Goal: Task Accomplishment & Management: Manage account settings

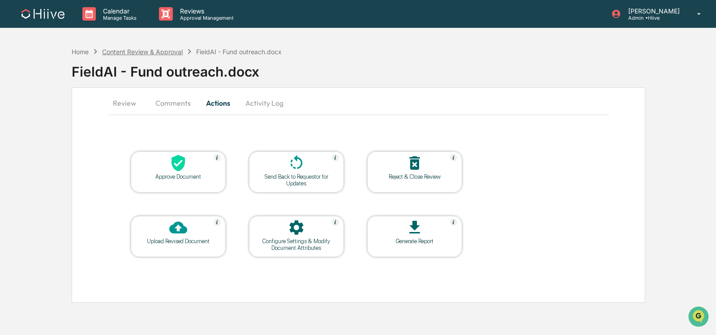
click at [145, 51] on div "Content Review & Approval" at bounding box center [142, 52] width 81 height 8
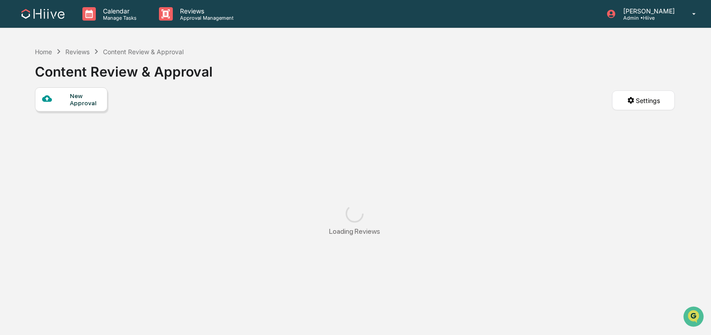
click at [59, 53] on icon at bounding box center [59, 52] width 10 height 10
click at [48, 49] on div "Home" at bounding box center [43, 52] width 17 height 8
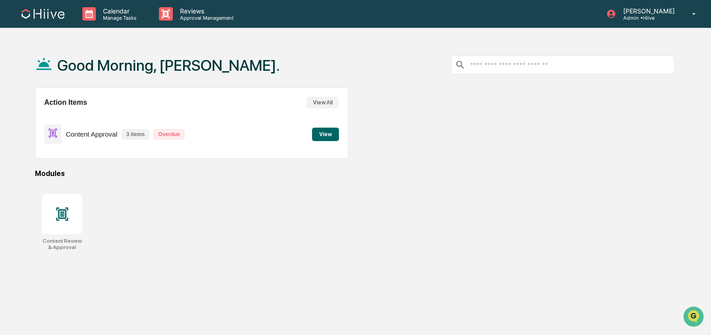
click at [235, 141] on div "Content Approval 3 items Overdue View" at bounding box center [191, 134] width 295 height 30
click at [330, 135] on button "View" at bounding box center [325, 134] width 27 height 13
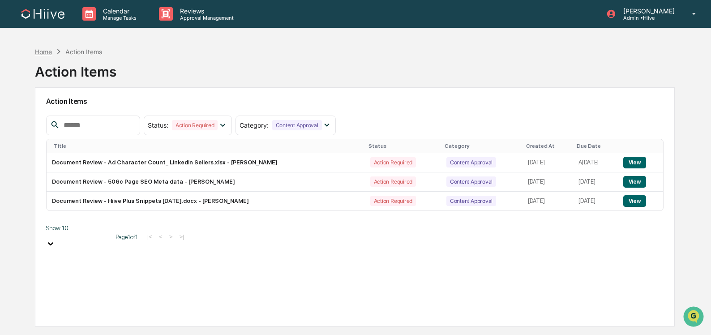
click at [46, 53] on div "Home" at bounding box center [43, 52] width 17 height 8
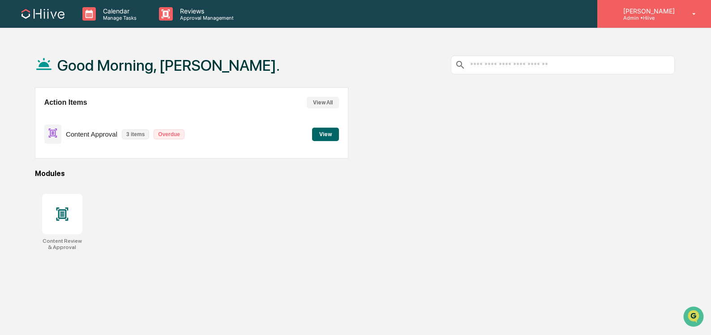
click at [669, 16] on p "Admin • Hiive" at bounding box center [647, 18] width 63 height 6
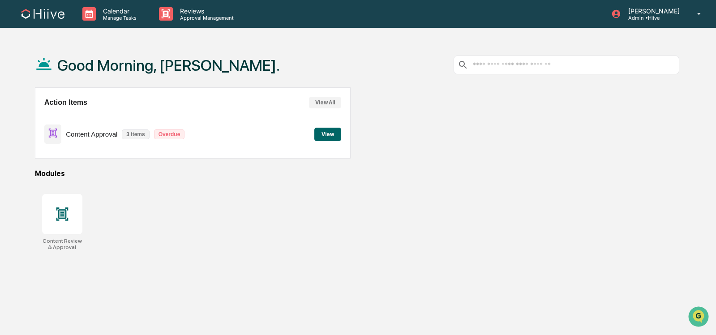
click at [104, 133] on p "Content Approval" at bounding box center [91, 134] width 51 height 8
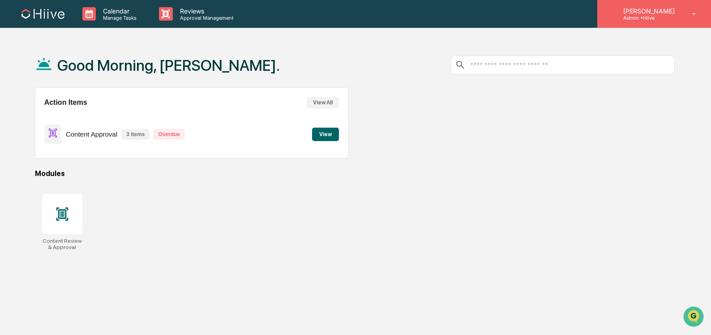
click at [643, 22] on div "Sean Jones Admin • Hiive" at bounding box center [654, 14] width 114 height 28
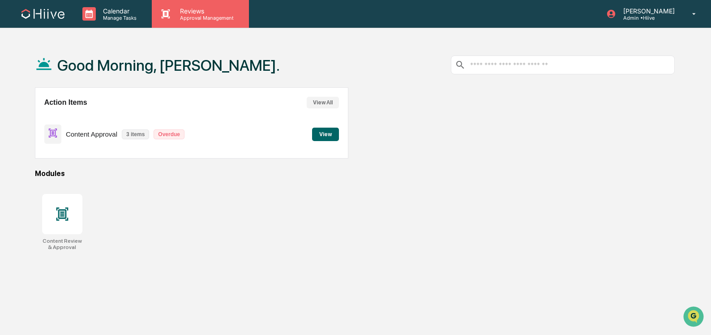
click at [184, 14] on p "Reviews" at bounding box center [205, 11] width 65 height 8
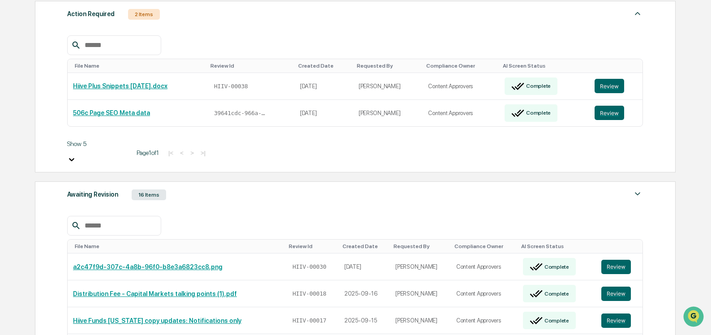
scroll to position [136, 0]
click at [305, 188] on div "Awaiting Revision 16 Items" at bounding box center [355, 194] width 576 height 13
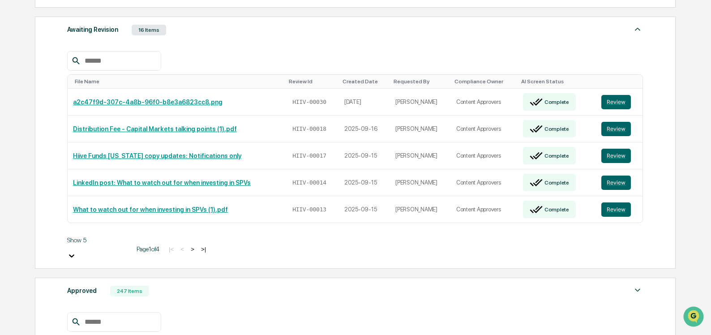
scroll to position [328, 0]
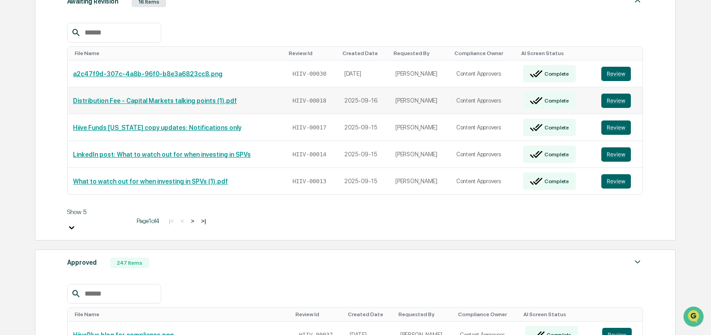
click at [132, 97] on link "Distribution Fee - Capital Markets talking points (1).pdf" at bounding box center [155, 100] width 164 height 7
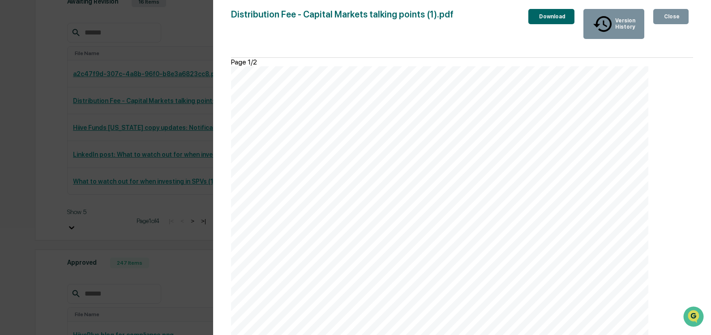
scroll to position [0, 0]
click at [672, 19] on div "Close" at bounding box center [670, 16] width 17 height 6
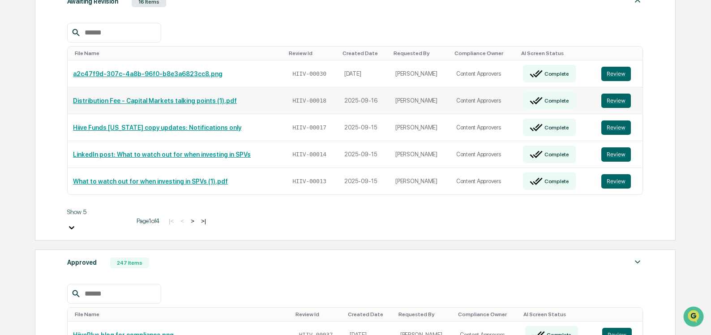
click at [152, 97] on link "Distribution Fee - Capital Markets talking points (1).pdf" at bounding box center [155, 100] width 164 height 7
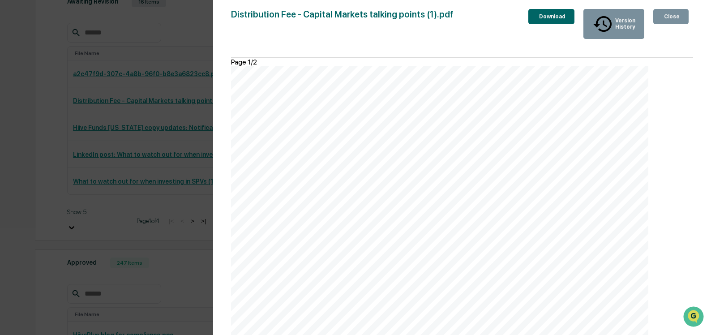
scroll to position [817, 0]
click at [668, 18] on div "Close" at bounding box center [670, 16] width 17 height 6
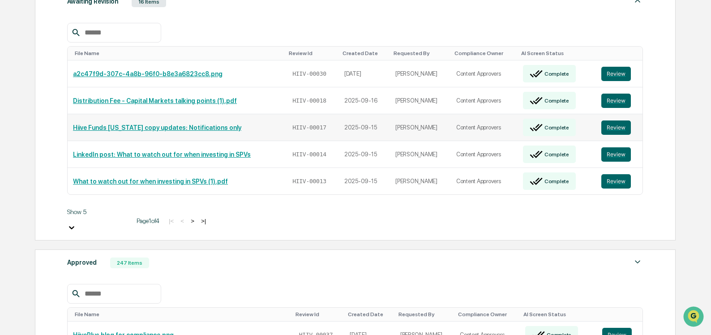
click at [206, 124] on link "Hiive Funds [US_STATE] copy updates: Notifications only" at bounding box center [157, 127] width 168 height 7
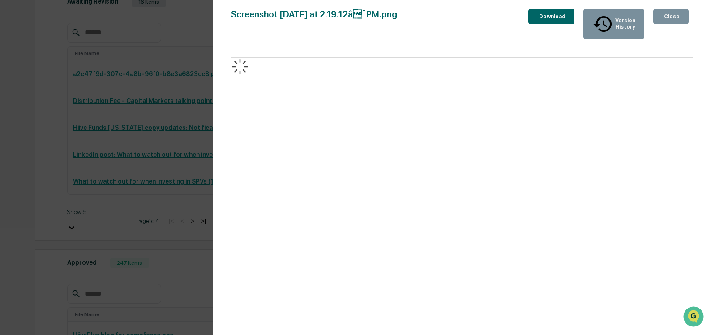
click at [653, 12] on button "Close" at bounding box center [670, 16] width 35 height 15
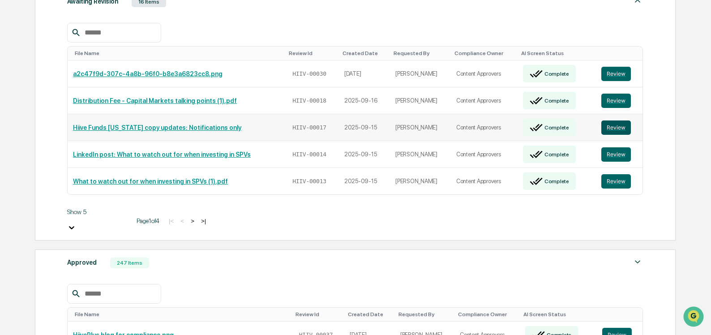
click at [623, 120] on button "Review" at bounding box center [616, 127] width 30 height 14
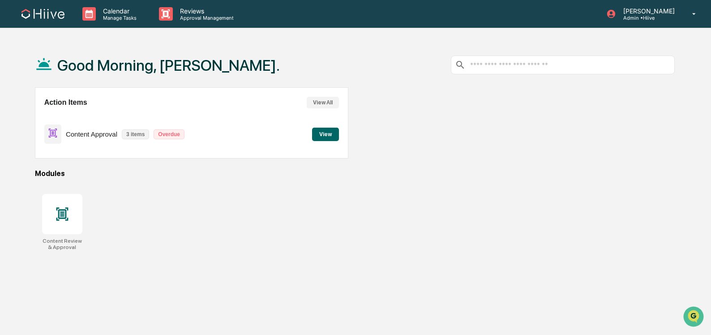
click at [83, 134] on p "Content Approval" at bounding box center [91, 134] width 51 height 8
click at [332, 130] on button "View" at bounding box center [325, 134] width 27 height 13
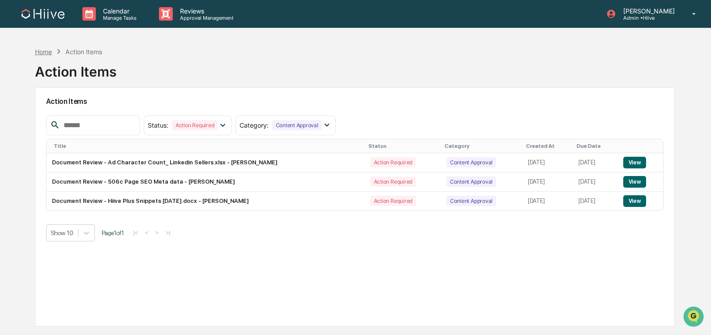
click at [45, 55] on div "Home" at bounding box center [43, 52] width 17 height 8
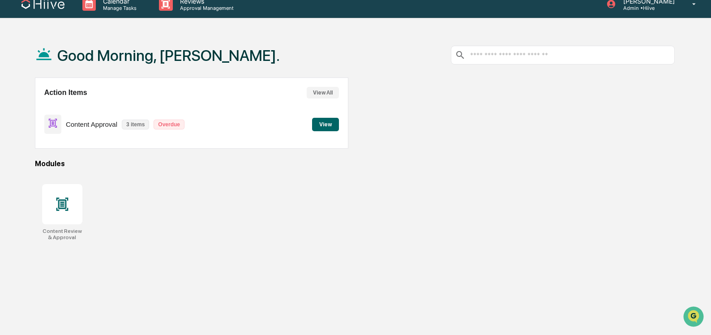
scroll to position [43, 0]
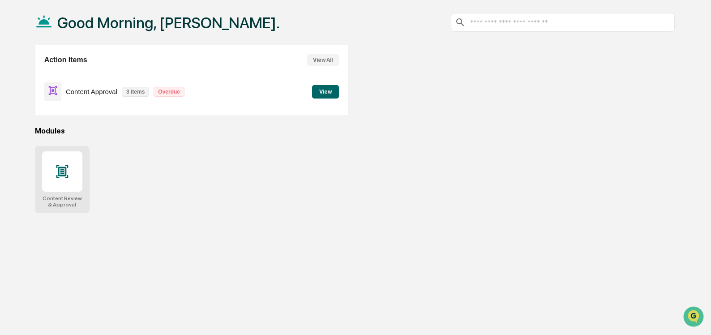
click at [72, 167] on div at bounding box center [62, 171] width 40 height 40
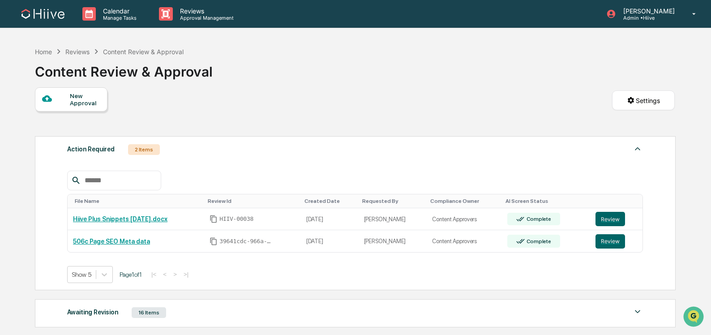
scroll to position [136, 0]
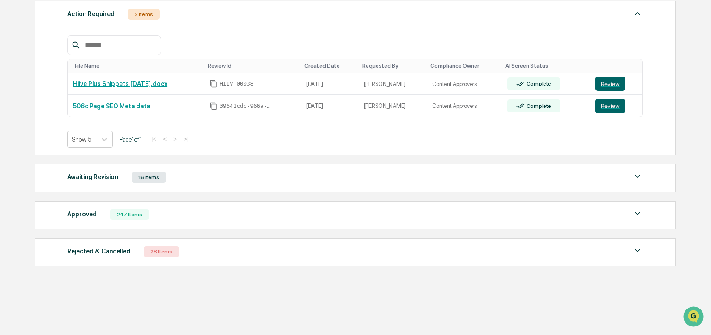
click at [218, 179] on div "Awaiting Revision 16 Items" at bounding box center [355, 177] width 576 height 13
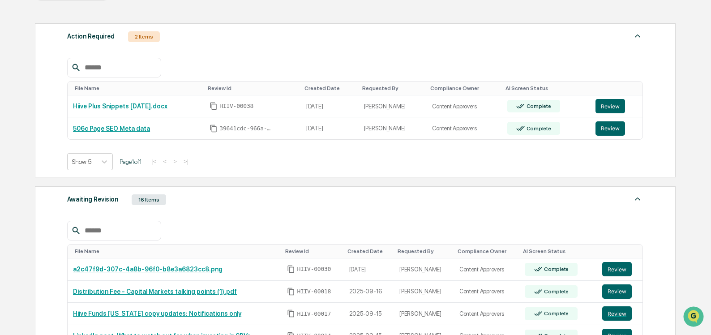
scroll to position [63, 0]
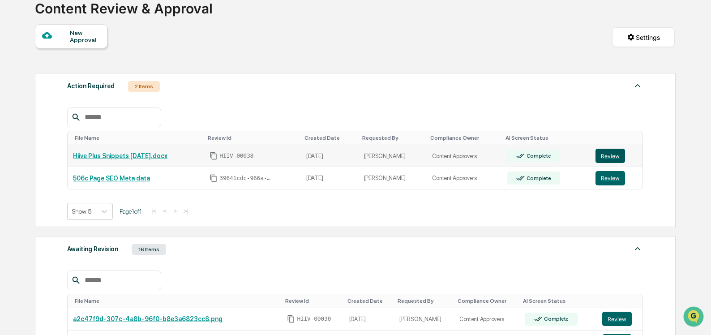
click at [615, 156] on button "Review" at bounding box center [610, 156] width 30 height 14
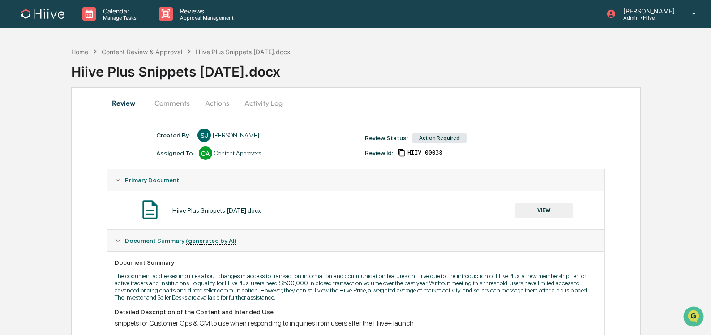
click at [171, 100] on button "Comments" at bounding box center [172, 102] width 50 height 21
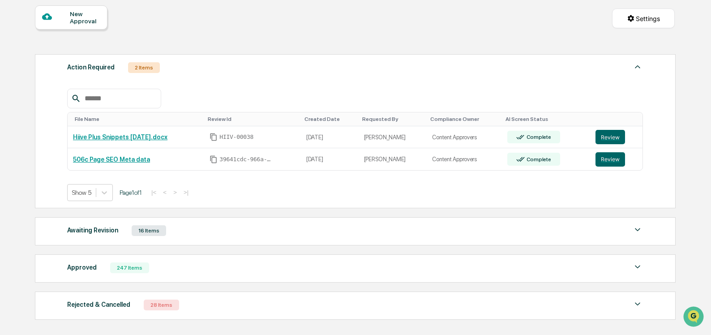
scroll to position [127, 0]
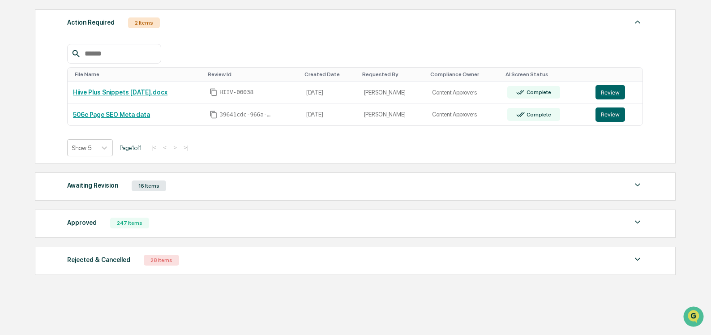
click at [604, 188] on div "Awaiting Revision 16 Items" at bounding box center [355, 186] width 576 height 13
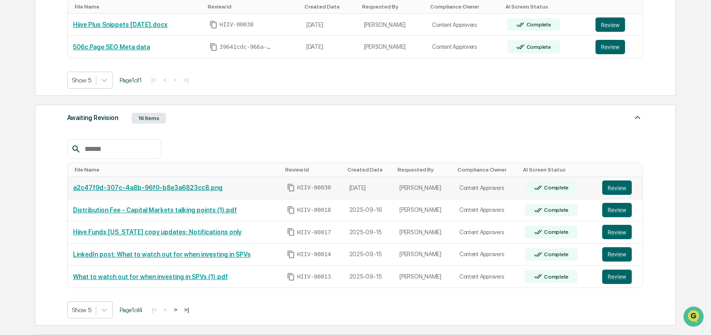
scroll to position [196, 0]
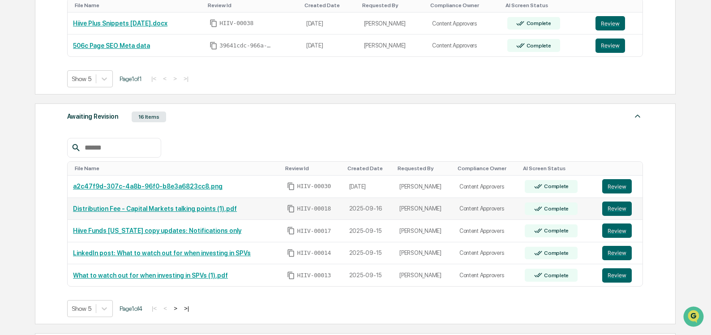
click at [232, 210] on link "Distribution Fee - Capital Markets talking points (1).pdf" at bounding box center [155, 208] width 164 height 7
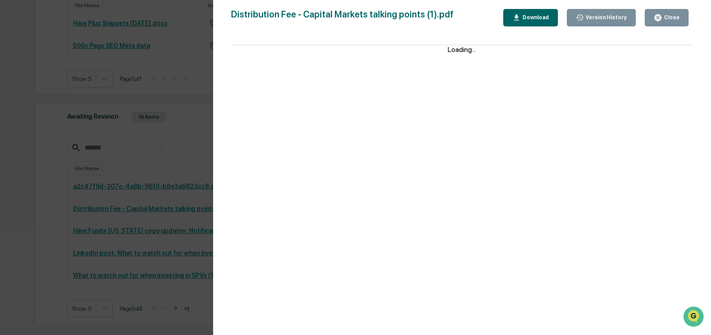
click at [678, 16] on div "Close" at bounding box center [670, 17] width 17 height 6
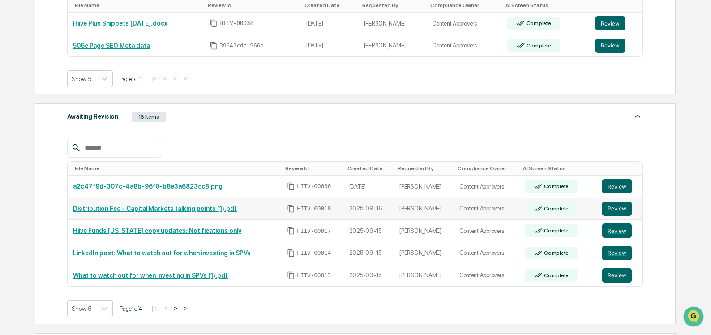
click at [161, 209] on link "Distribution Fee - Capital Markets talking points (1).pdf" at bounding box center [155, 208] width 164 height 7
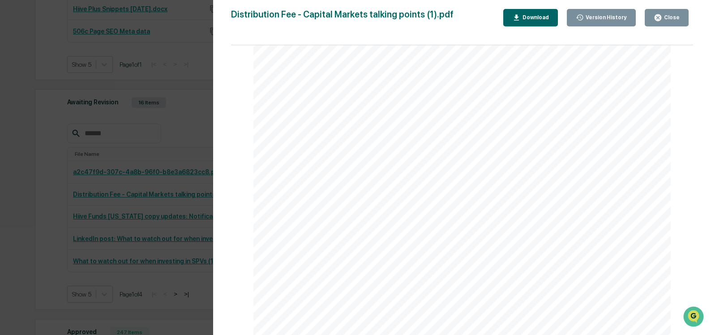
scroll to position [243, 0]
click at [670, 20] on div "Close" at bounding box center [670, 17] width 17 height 6
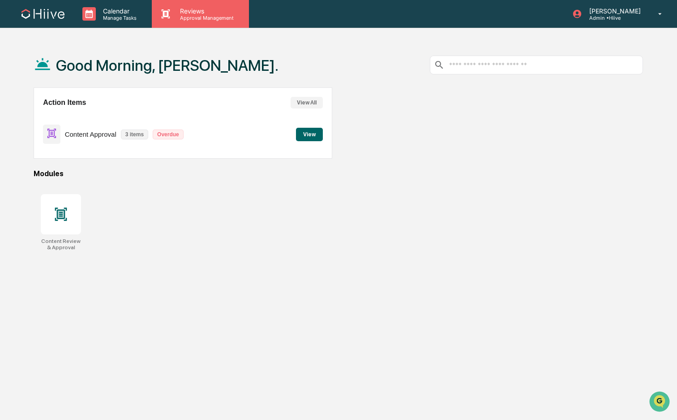
click at [171, 13] on icon at bounding box center [165, 13] width 13 height 13
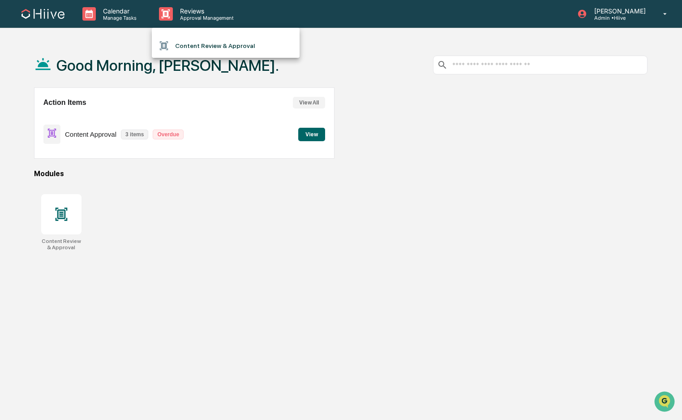
click at [188, 40] on li "Content Review & Approval" at bounding box center [226, 45] width 148 height 17
